Goal: Task Accomplishment & Management: Use online tool/utility

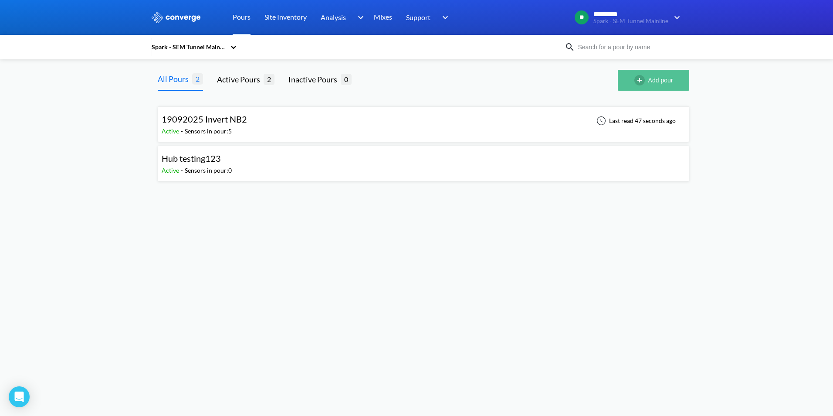
click at [668, 78] on button "Add pour" at bounding box center [653, 80] width 71 height 21
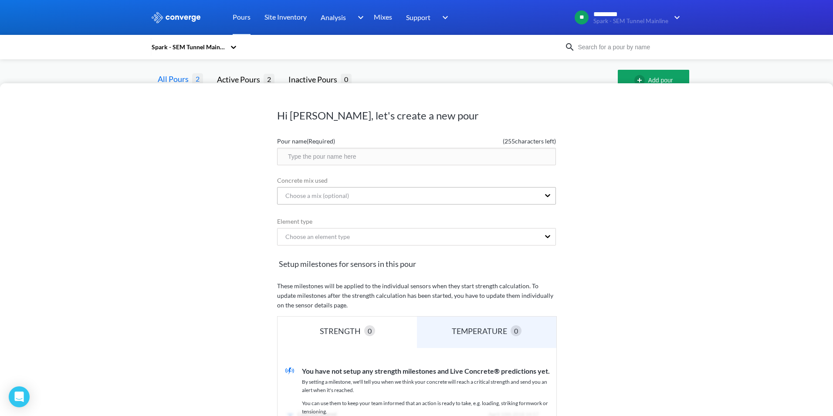
click at [365, 190] on div "Choose a mix (optional)" at bounding box center [409, 195] width 262 height 17
click at [168, 45] on div "Spark - SEM Tunnel Mainline" at bounding box center [188, 47] width 75 height 10
click at [186, 87] on div "Spark - SEM Tunnel Mainline" at bounding box center [194, 92] width 87 height 26
click at [181, 43] on div "Spark - SEM Tunnel Mainline" at bounding box center [188, 47] width 75 height 10
click at [188, 70] on div "Spark - Boral (Datahub)" at bounding box center [194, 70] width 87 height 17
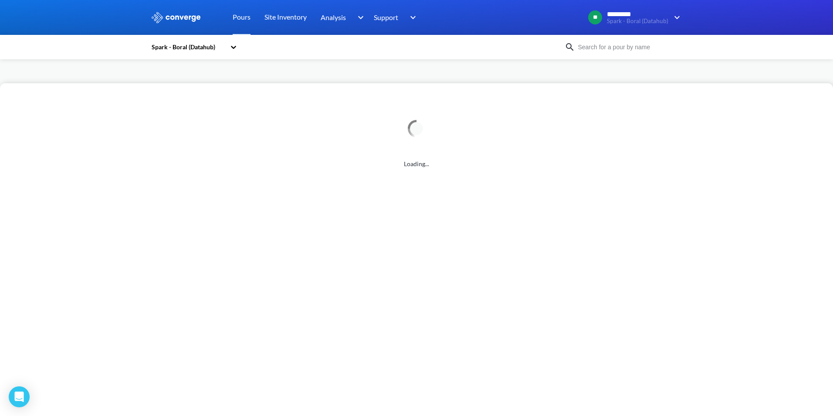
click at [188, 42] on div "Spark - Boral (Datahub)" at bounding box center [190, 47] width 78 height 20
click at [185, 114] on div "Spark – [GEOGRAPHIC_DATA] Link – D&C" at bounding box center [194, 123] width 87 height 36
drag, startPoint x: 183, startPoint y: 39, endPoint x: 187, endPoint y: 60, distance: 21.2
click at [183, 38] on div "Spark – [GEOGRAPHIC_DATA] Link – D&C" at bounding box center [190, 47] width 78 height 20
click at [181, 85] on div "Spark - SEM Tunnel Mainline" at bounding box center [194, 92] width 87 height 26
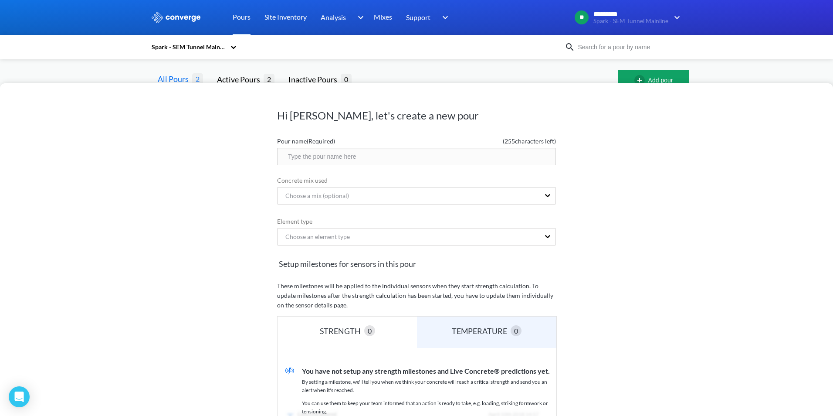
click at [812, 71] on div "Hi [PERSON_NAME], let's create a new pour Pour name (Required) ( 255 characters…" at bounding box center [416, 208] width 833 height 416
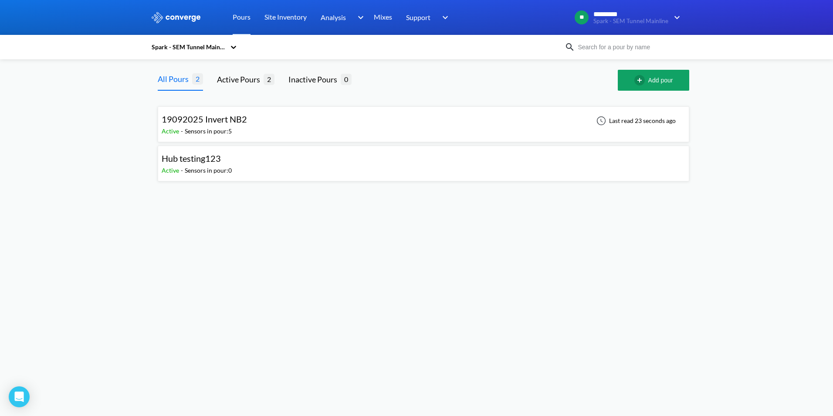
click at [207, 126] on div "19092025 Invert NB2" at bounding box center [204, 119] width 85 height 14
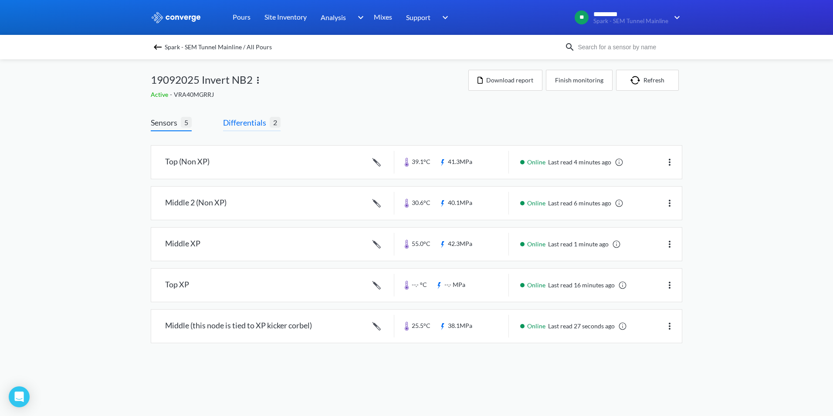
click at [235, 123] on span "Differentials" at bounding box center [246, 122] width 47 height 12
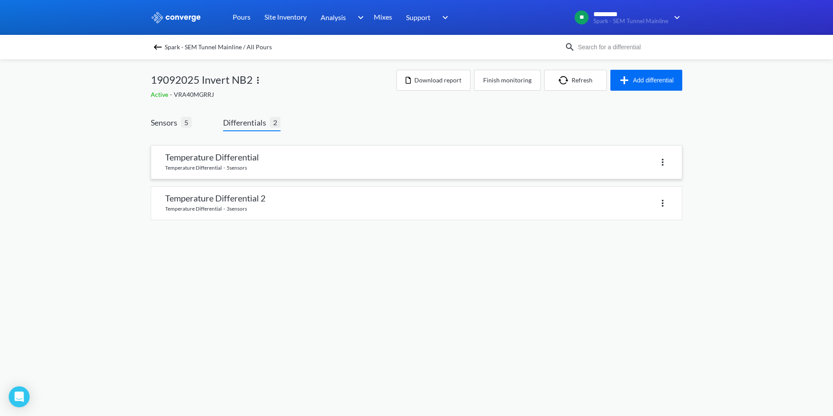
click at [661, 164] on img at bounding box center [663, 162] width 10 height 10
click at [634, 159] on div "Delete" at bounding box center [640, 162] width 56 height 17
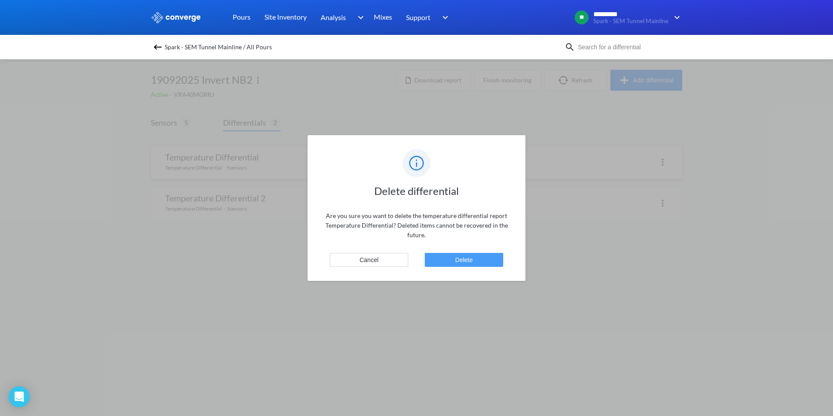
click at [467, 258] on button "Delete" at bounding box center [464, 260] width 78 height 14
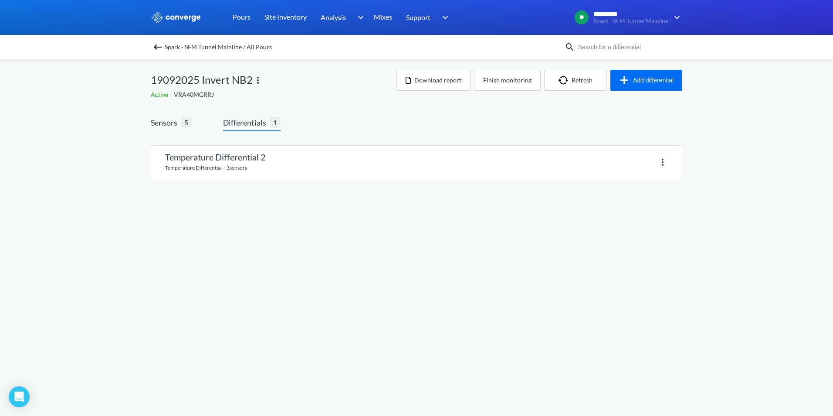
click at [160, 47] on img at bounding box center [158, 47] width 10 height 10
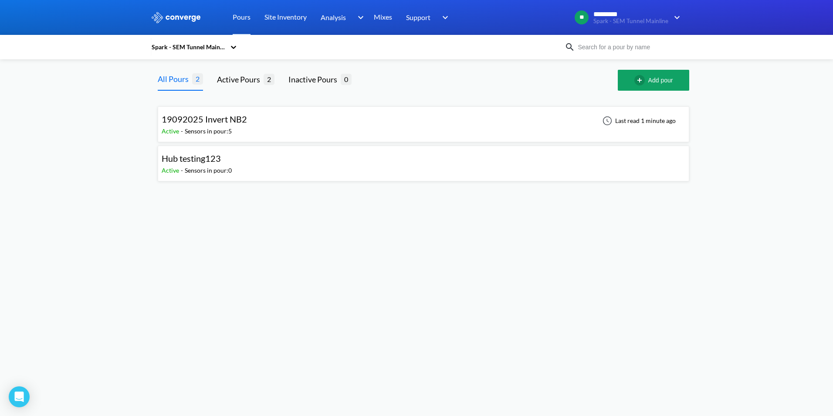
click at [238, 117] on span "19092025 Invert NB2" at bounding box center [204, 119] width 85 height 10
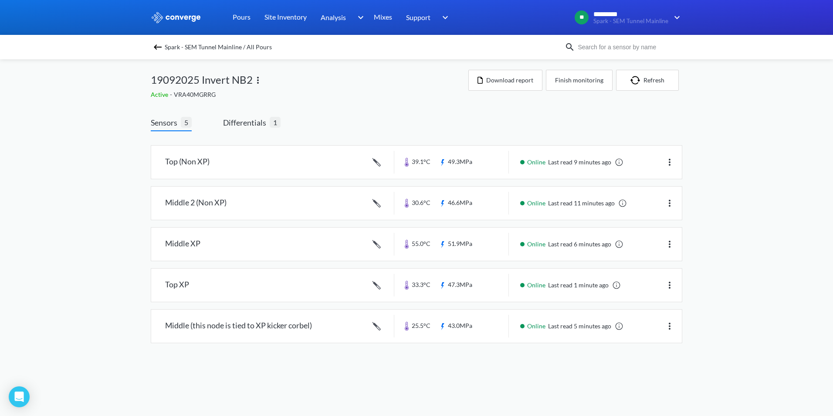
click at [413, 112] on div "Sensors 5 Differentials 1 Top (Non XP) 39.1°C 49.3MPa Online Last read 9 minute…" at bounding box center [417, 232] width 532 height 257
